Goal: Task Accomplishment & Management: Manage account settings

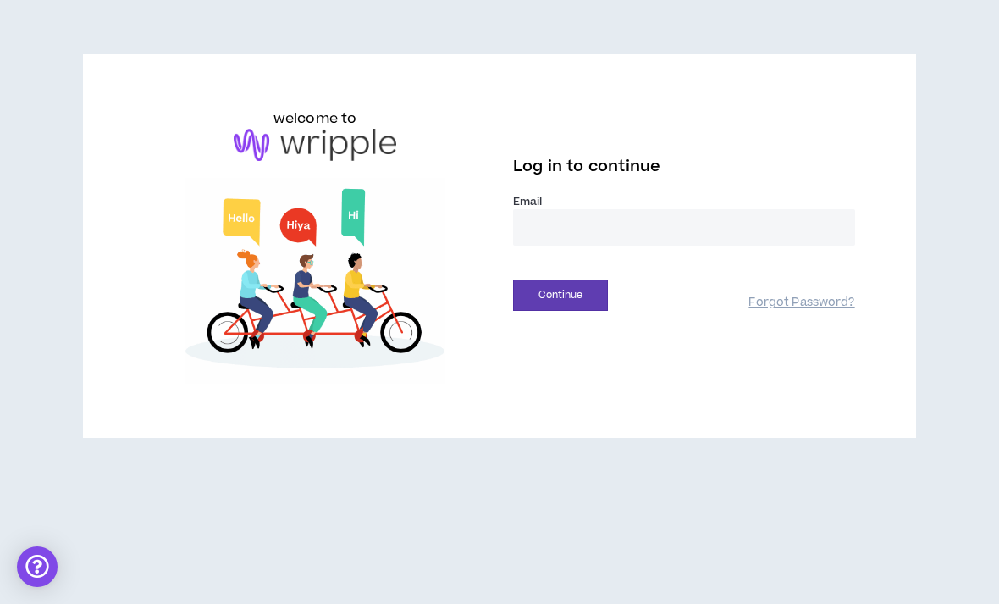
click at [765, 213] on input "email" at bounding box center [684, 227] width 342 height 36
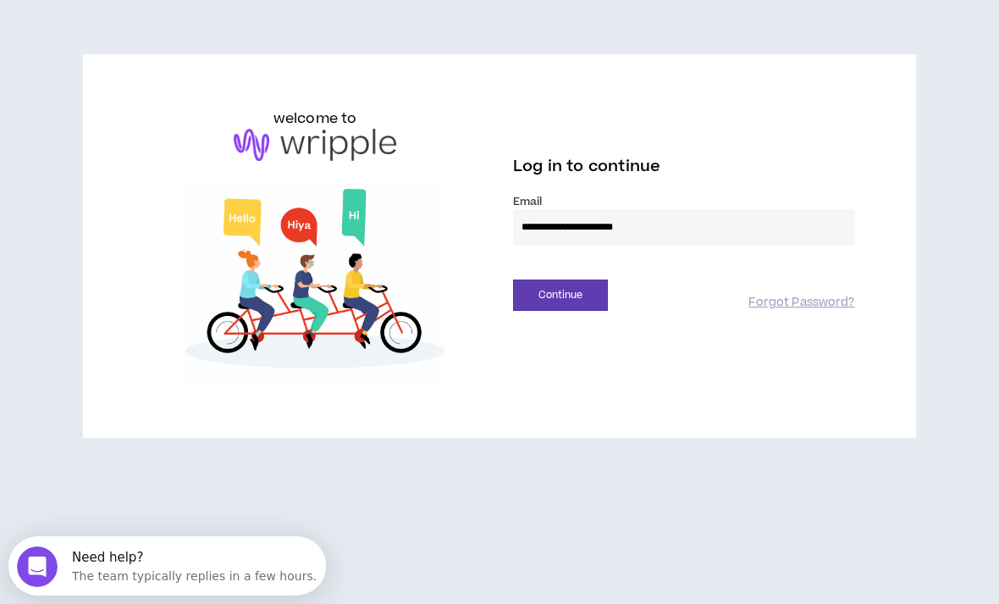
type input "**********"
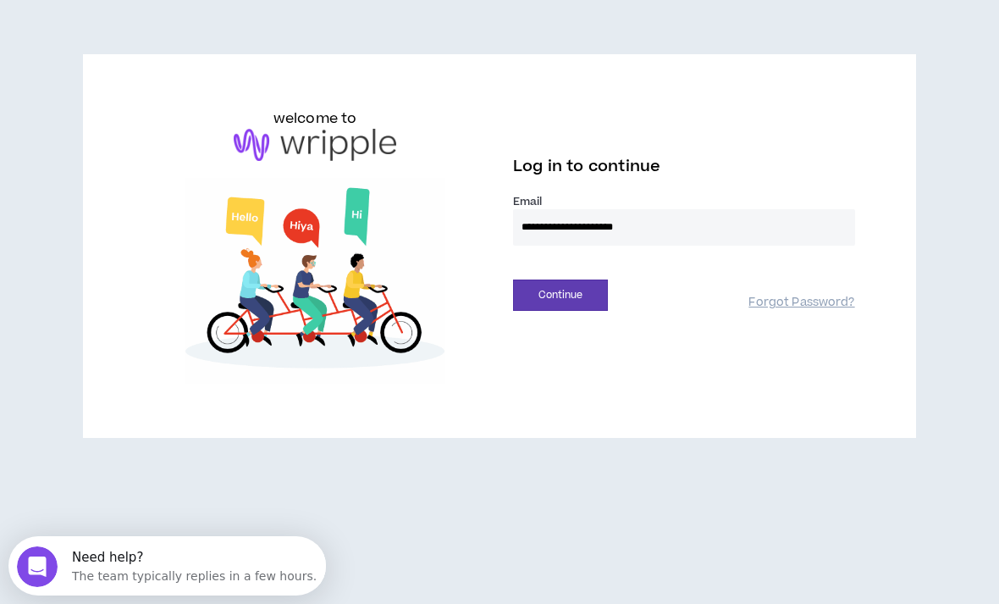
click at [560, 295] on button "Continue" at bounding box center [560, 295] width 95 height 31
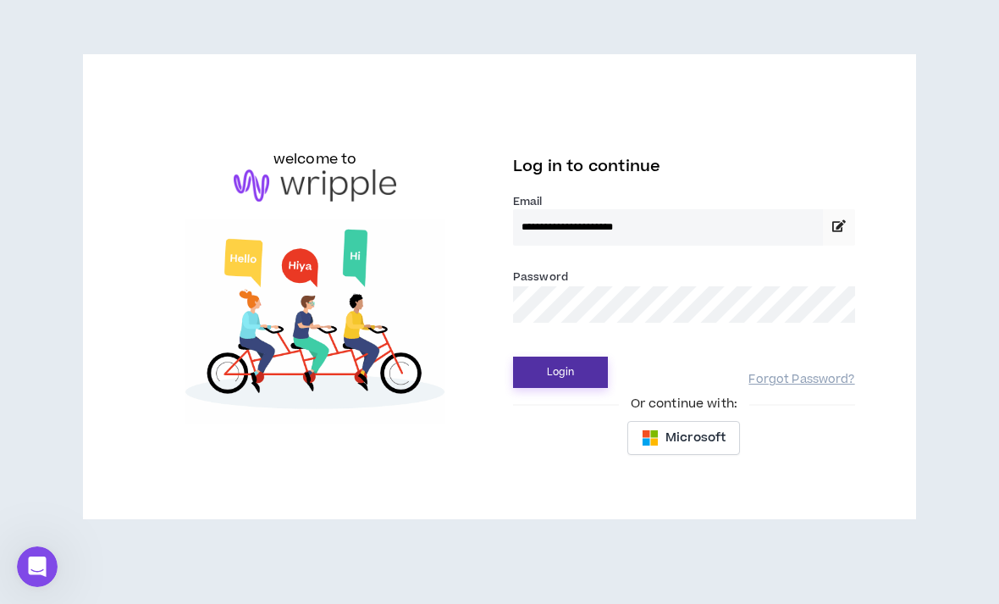
click at [563, 378] on button "Login" at bounding box center [560, 372] width 95 height 31
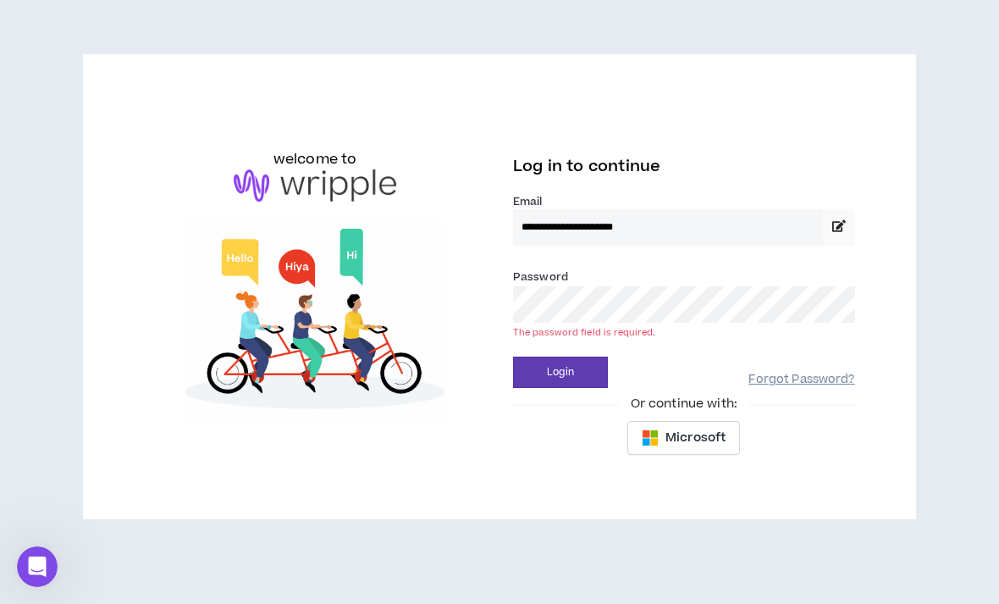
click at [820, 383] on link "Forgot Password?" at bounding box center [802, 380] width 106 height 16
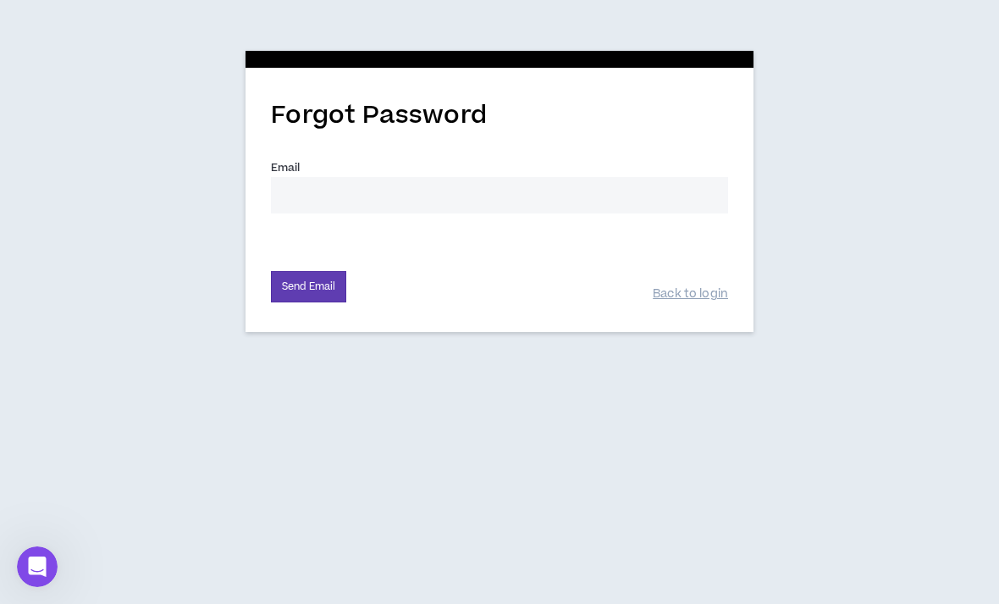
click at [659, 183] on input "Email *" at bounding box center [499, 195] width 457 height 36
type input "[EMAIL_ADDRESS][DOMAIN_NAME]"
click at [287, 293] on button "Send Email" at bounding box center [308, 286] width 75 height 31
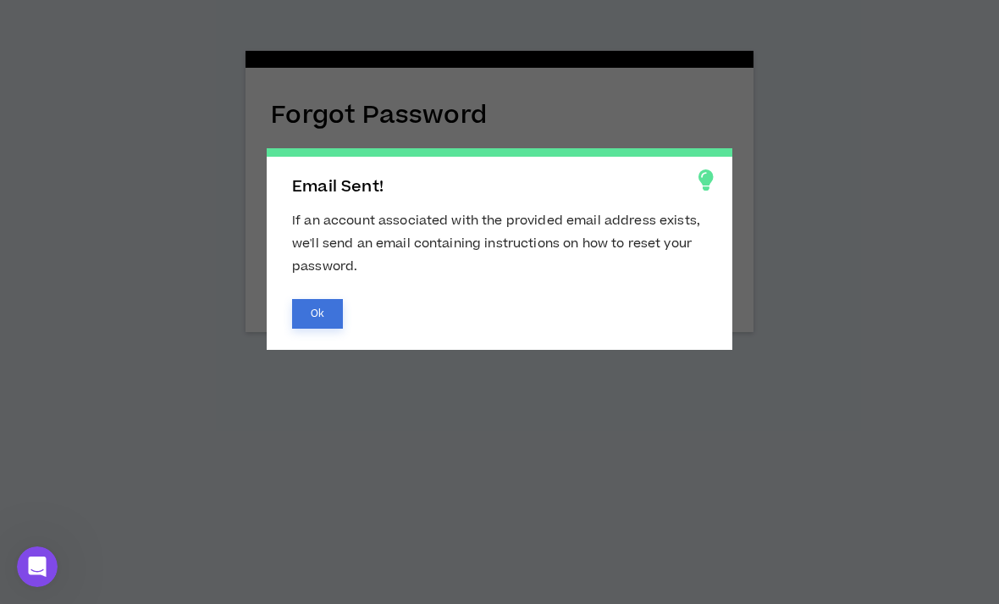
click at [304, 315] on button "Ok" at bounding box center [317, 314] width 51 height 30
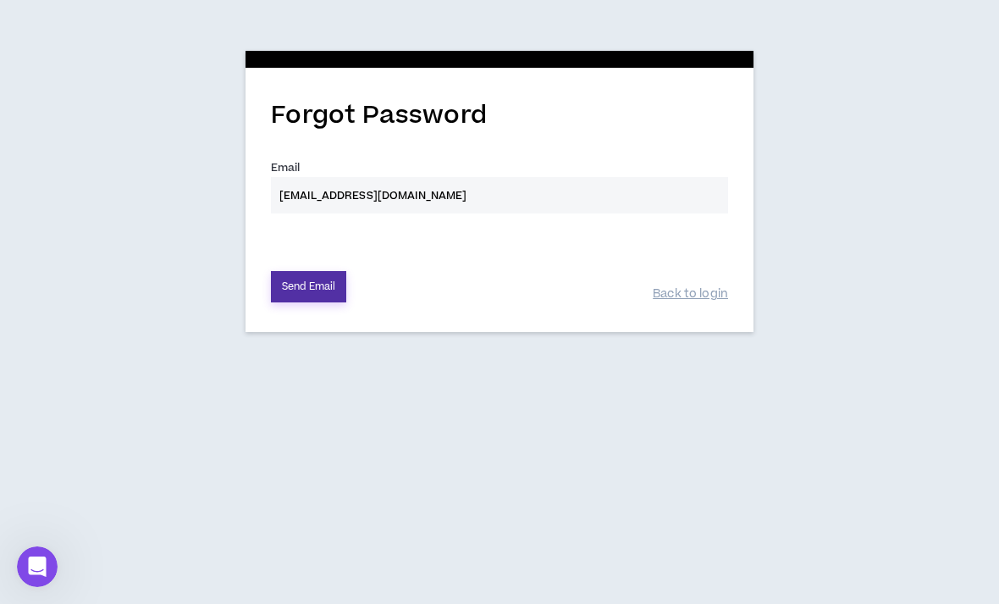
click at [334, 280] on button "Send Email" at bounding box center [308, 286] width 75 height 31
